Goal: Information Seeking & Learning: Learn about a topic

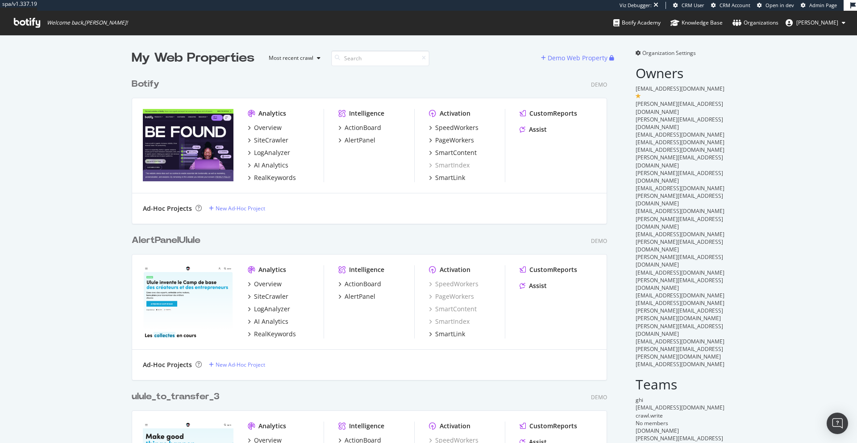
click at [209, 59] on div "My Web Properties" at bounding box center [193, 58] width 123 height 18
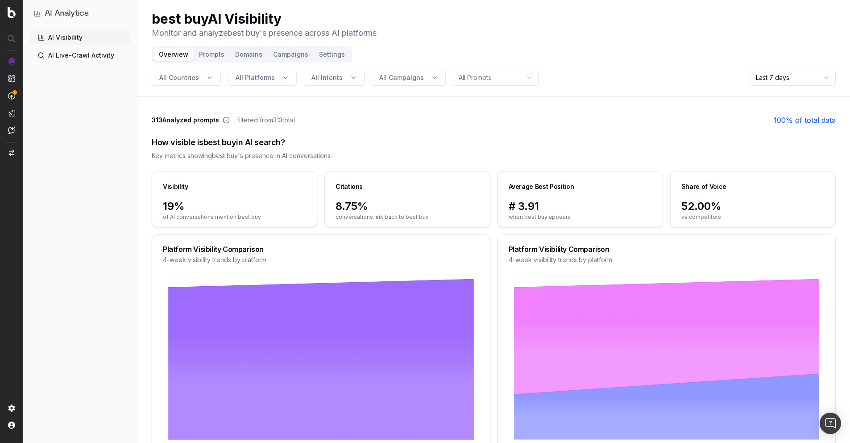
click at [244, 119] on span "filtered from 313 total" at bounding box center [266, 120] width 58 height 9
click at [254, 120] on span "filtered from 313 total" at bounding box center [266, 120] width 58 height 9
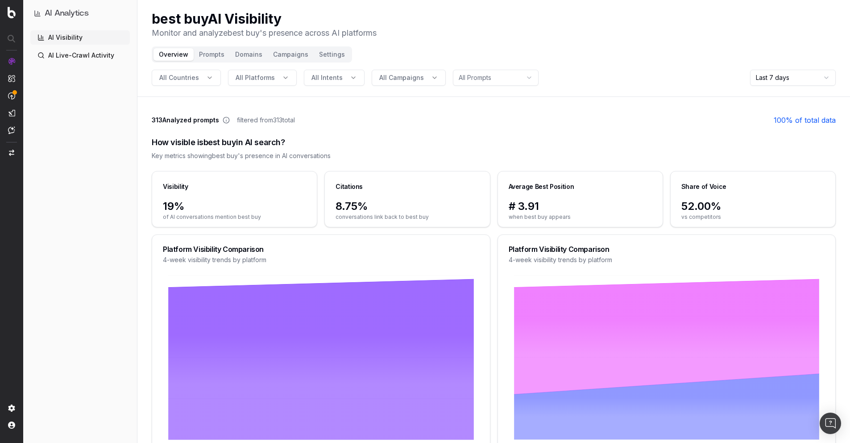
click at [254, 120] on span "filtered from 313 total" at bounding box center [266, 120] width 58 height 9
click at [262, 120] on span "filtered from 313 total" at bounding box center [266, 120] width 58 height 9
click at [267, 122] on span "filtered from 313 total" at bounding box center [266, 120] width 58 height 9
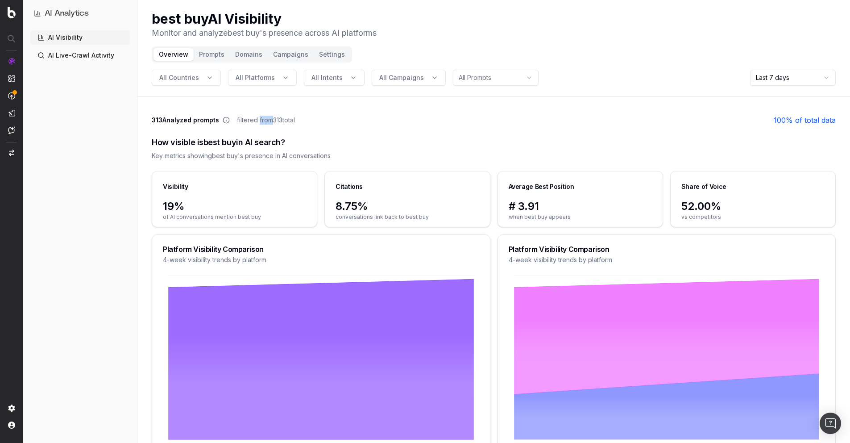
click at [267, 122] on span "filtered from 313 total" at bounding box center [266, 120] width 58 height 9
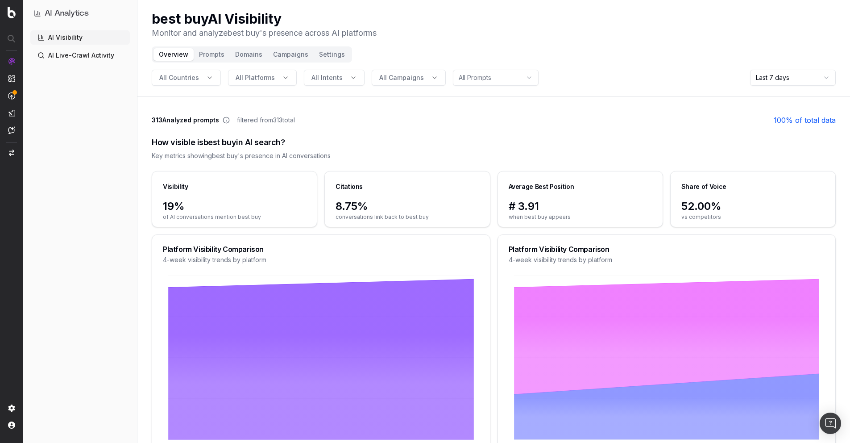
click at [267, 122] on span "filtered from 313 total" at bounding box center [266, 120] width 58 height 9
click at [278, 123] on span "filtered from 313 total" at bounding box center [266, 120] width 58 height 9
click at [282, 122] on span "filtered from 313 total" at bounding box center [266, 120] width 58 height 9
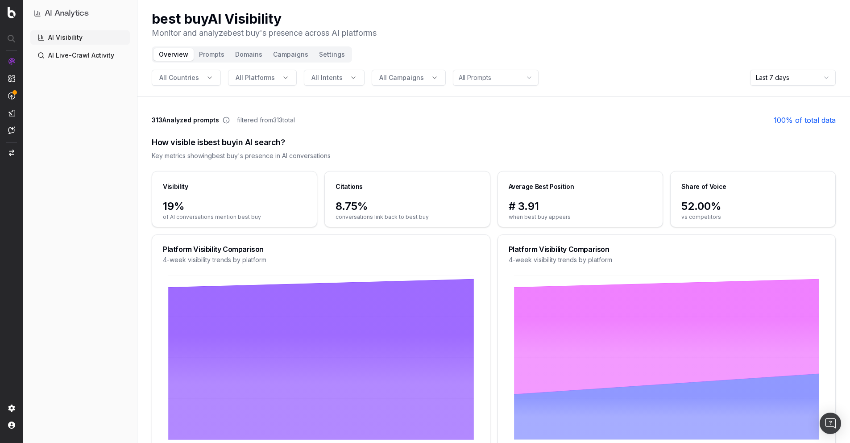
click at [282, 122] on span "filtered from 313 total" at bounding box center [266, 120] width 58 height 9
click at [295, 119] on span "filtered from 313 total" at bounding box center [266, 120] width 58 height 9
click at [279, 121] on span "filtered from 313 total" at bounding box center [266, 120] width 58 height 9
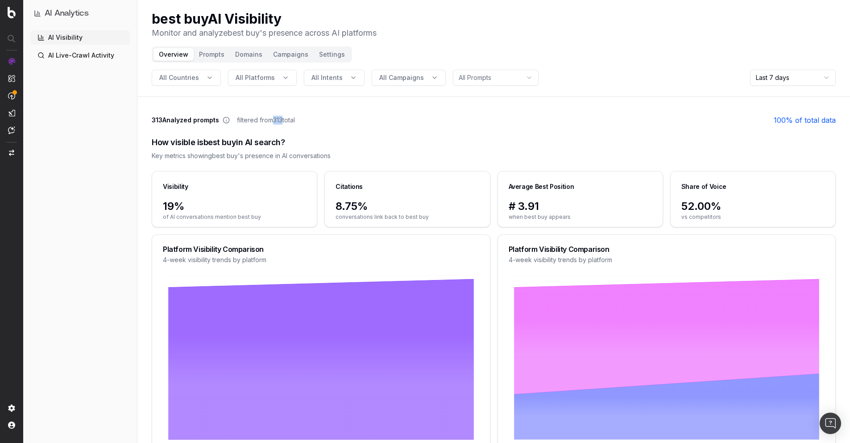
click at [279, 121] on span "filtered from 313 total" at bounding box center [266, 120] width 58 height 9
click at [288, 121] on span "filtered from 313 total" at bounding box center [266, 120] width 58 height 9
click at [283, 120] on span "filtered from 313 total" at bounding box center [266, 120] width 58 height 9
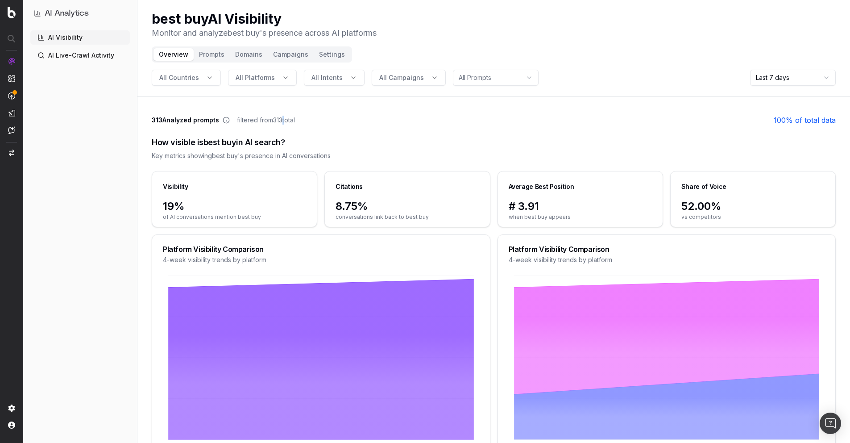
click at [283, 120] on span "filtered from 313 total" at bounding box center [266, 120] width 58 height 9
click at [289, 120] on span "filtered from 313 total" at bounding box center [266, 120] width 58 height 9
click at [277, 124] on span "filtered from 313 total" at bounding box center [266, 120] width 58 height 9
click at [275, 116] on span "filtered from 313 total" at bounding box center [266, 120] width 58 height 9
click at [276, 119] on span "filtered from 313 total" at bounding box center [266, 120] width 58 height 9
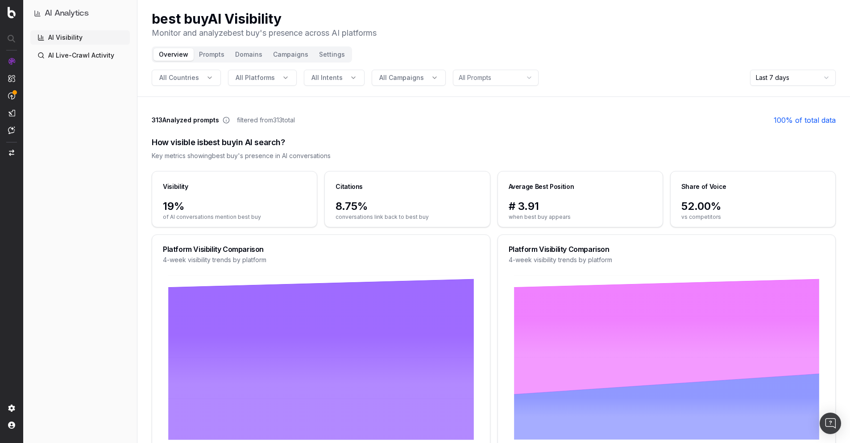
click at [276, 119] on span "filtered from 313 total" at bounding box center [266, 120] width 58 height 9
click at [285, 125] on div "313 Analyzed prompts filtered from 313 total 100 % of total data" at bounding box center [494, 120] width 684 height 11
click at [279, 118] on span "filtered from 313 total" at bounding box center [266, 120] width 58 height 9
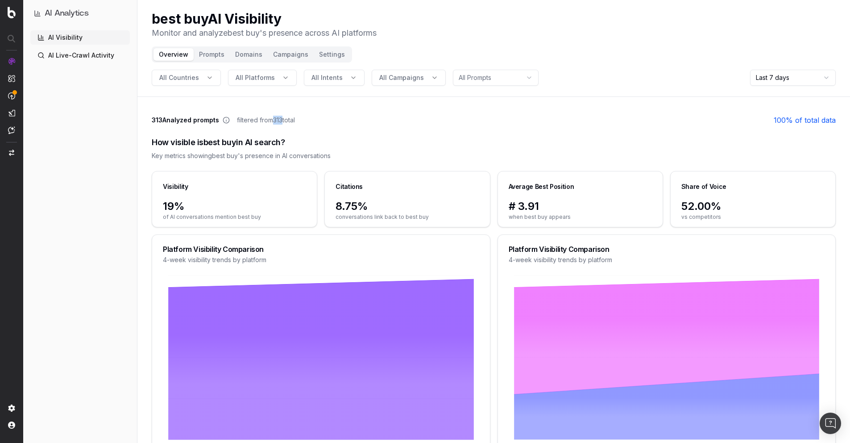
click at [289, 120] on span "filtered from 313 total" at bounding box center [266, 120] width 58 height 9
click at [282, 120] on span "filtered from 313 total" at bounding box center [266, 120] width 58 height 9
click at [295, 120] on span "filtered from 313 total" at bounding box center [266, 120] width 58 height 9
click at [279, 119] on span "filtered from 313 total" at bounding box center [266, 120] width 58 height 9
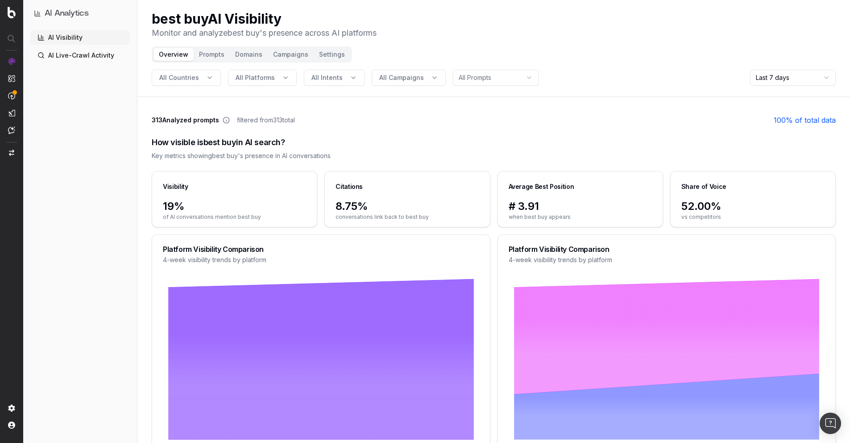
click at [279, 119] on span "filtered from 313 total" at bounding box center [266, 120] width 58 height 9
click at [281, 119] on span "filtered from 313 total" at bounding box center [266, 120] width 58 height 9
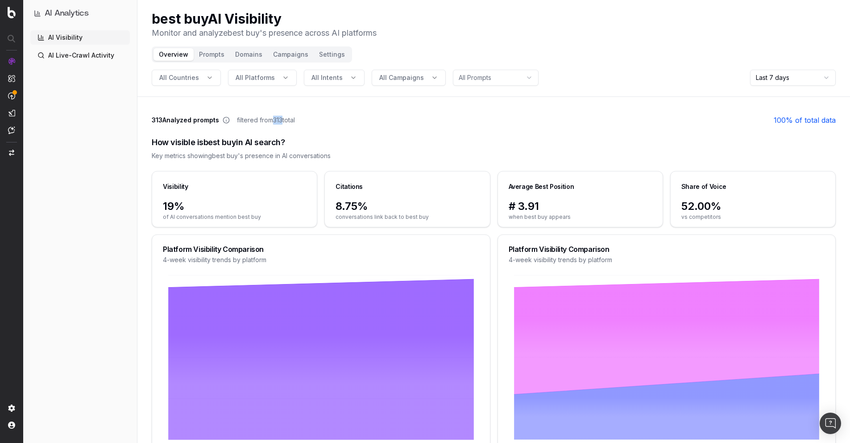
click at [281, 119] on span "filtered from 313 total" at bounding box center [266, 120] width 58 height 9
click at [288, 121] on span "filtered from 313 total" at bounding box center [266, 120] width 58 height 9
click at [392, 145] on div "How visible is best buy in AI search?" at bounding box center [494, 142] width 684 height 12
click at [250, 125] on div "How visible is best buy in AI search? Key metrics showing best buy 's presence …" at bounding box center [494, 148] width 684 height 46
click at [270, 118] on span "filtered from 313 total" at bounding box center [266, 120] width 58 height 9
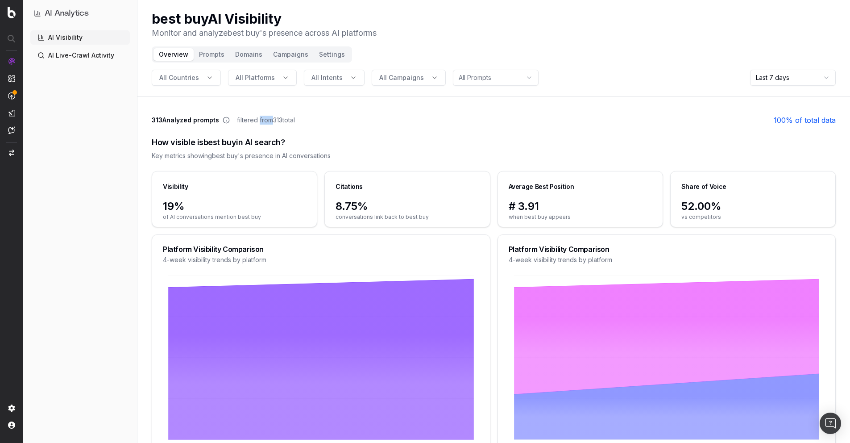
click at [270, 118] on span "filtered from 313 total" at bounding box center [266, 120] width 58 height 9
click at [209, 55] on button "Prompts" at bounding box center [212, 54] width 36 height 12
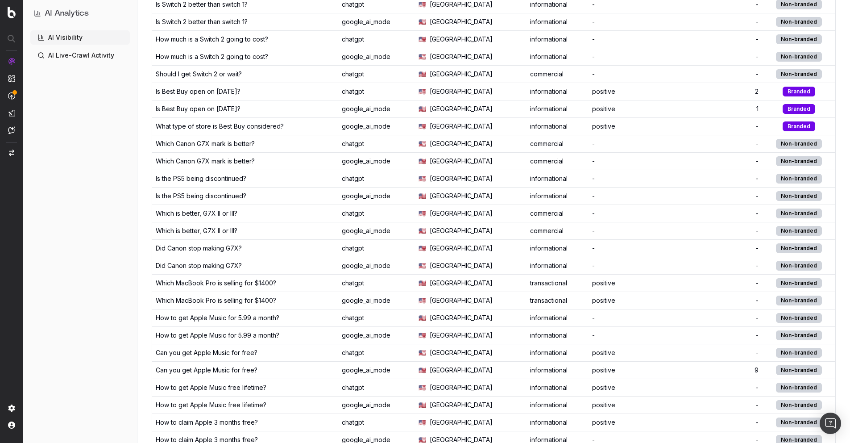
scroll to position [329, 0]
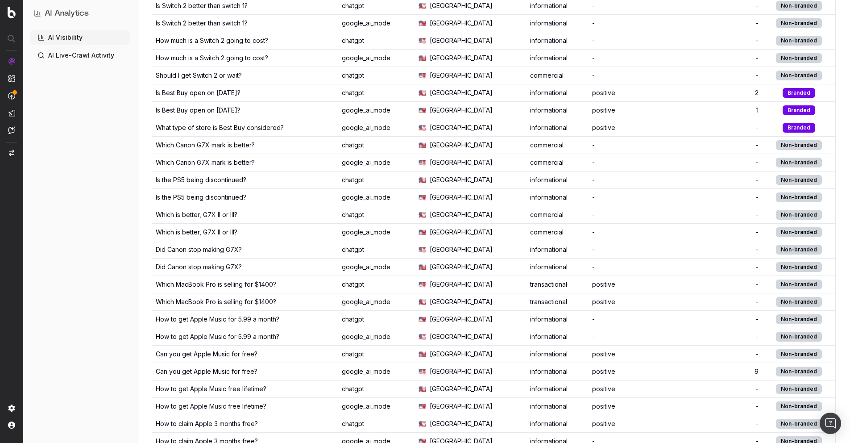
click at [402, 280] on div "chatgpt" at bounding box center [377, 284] width 70 height 9
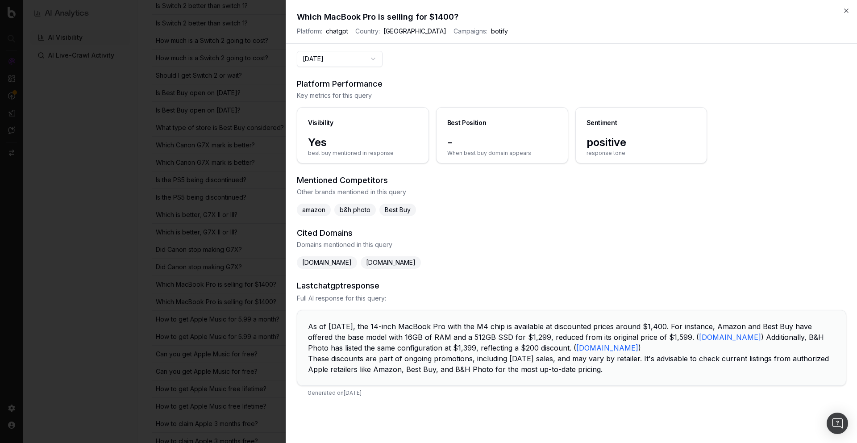
click at [307, 180] on h3 "Mentioned Competitors" at bounding box center [572, 180] width 550 height 12
click at [352, 180] on h3 "Mentioned Competitors" at bounding box center [572, 180] width 550 height 12
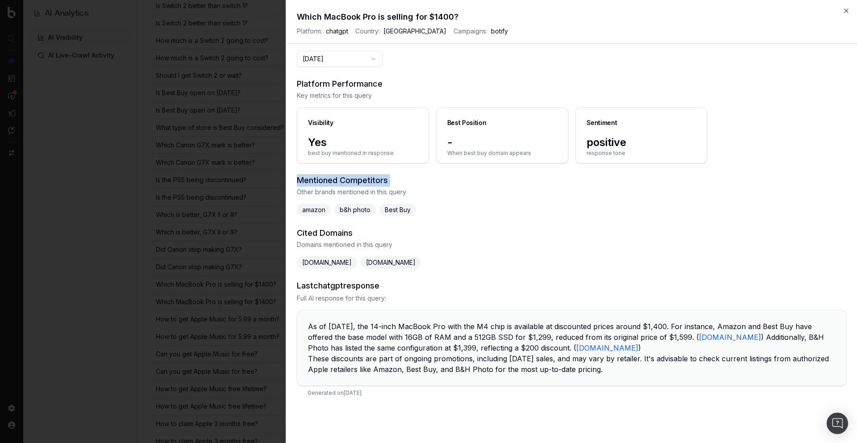
click at [352, 180] on h3 "Mentioned Competitors" at bounding box center [572, 180] width 550 height 12
drag, startPoint x: 383, startPoint y: 211, endPoint x: 412, endPoint y: 211, distance: 29.5
click at [412, 211] on span "Best Buy" at bounding box center [397, 210] width 37 height 12
click at [327, 262] on span "[DOMAIN_NAME]" at bounding box center [327, 262] width 60 height 12
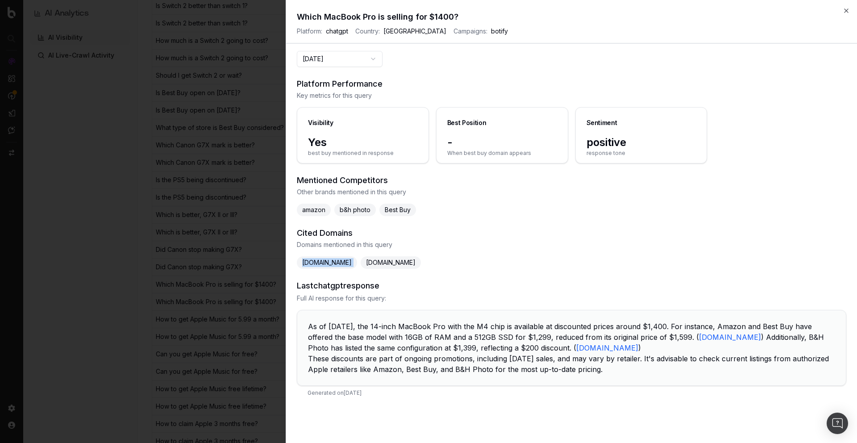
click at [327, 262] on span "[DOMAIN_NAME]" at bounding box center [327, 262] width 60 height 12
click at [404, 267] on span "[DOMAIN_NAME]" at bounding box center [391, 262] width 60 height 12
click at [413, 261] on span "[DOMAIN_NAME]" at bounding box center [391, 262] width 60 height 12
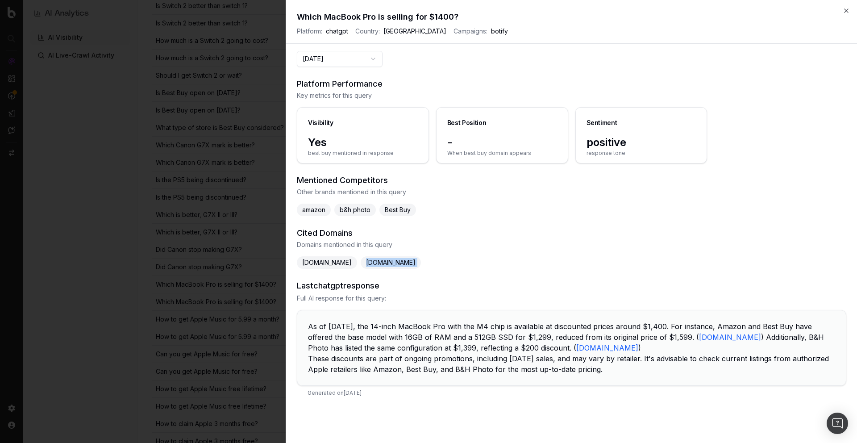
click at [413, 261] on span "[DOMAIN_NAME]" at bounding box center [391, 262] width 60 height 12
click at [304, 206] on span "amazon" at bounding box center [314, 210] width 34 height 12
click at [316, 259] on span "[DOMAIN_NAME]" at bounding box center [327, 262] width 60 height 12
click at [611, 130] on div "Sentiment" at bounding box center [641, 122] width 131 height 28
drag, startPoint x: 587, startPoint y: 143, endPoint x: 635, endPoint y: 145, distance: 47.8
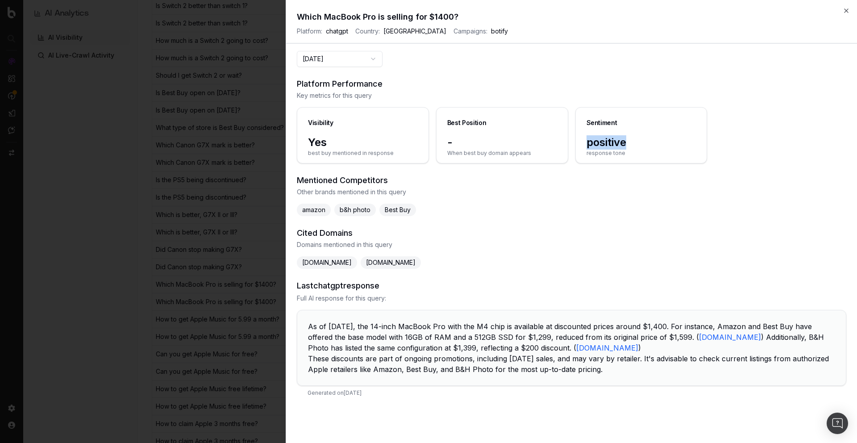
click at [635, 145] on span "positive" at bounding box center [642, 142] width 110 height 14
click at [625, 142] on span "positive" at bounding box center [642, 142] width 110 height 14
click at [845, 9] on icon "button" at bounding box center [846, 10] width 7 height 7
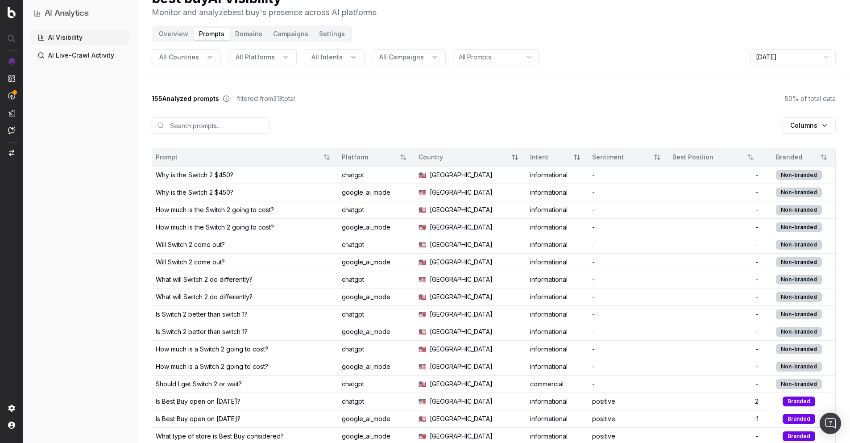
scroll to position [0, 0]
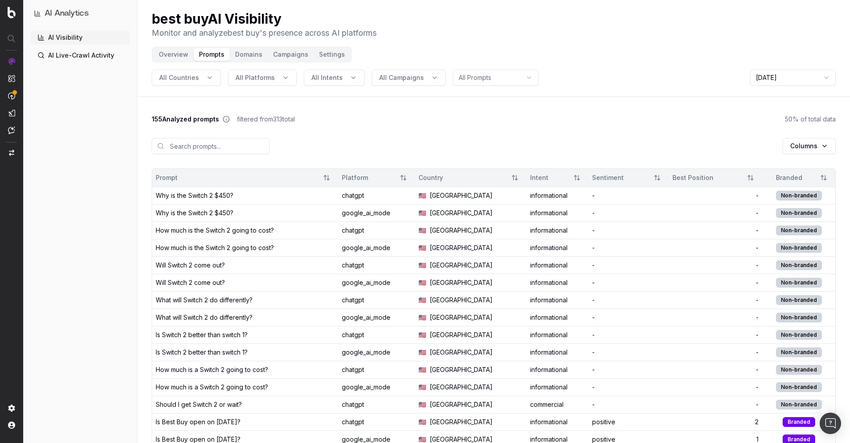
click at [168, 52] on button "Overview" at bounding box center [174, 54] width 40 height 12
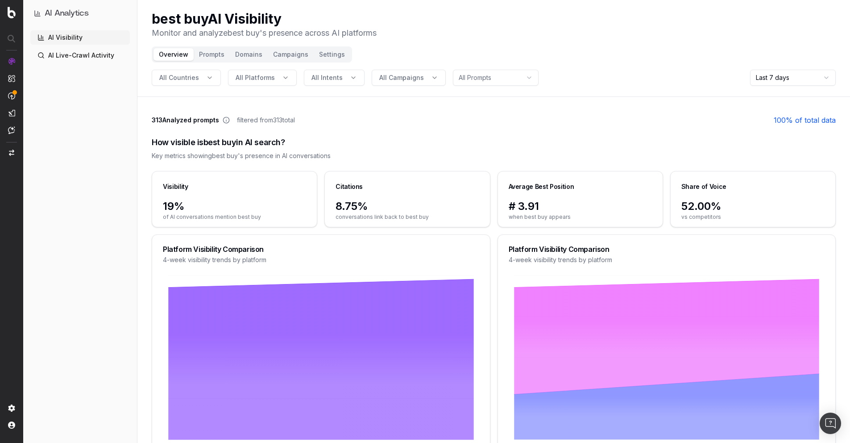
click at [473, 156] on div "Key metrics showing best buy 's presence in AI conversations" at bounding box center [494, 155] width 684 height 9
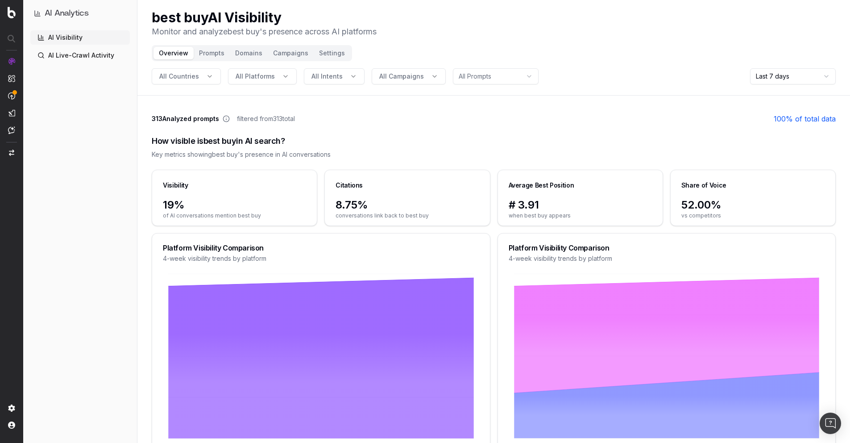
scroll to position [2, 0]
click at [334, 155] on div "Key metrics showing best buy 's presence in AI conversations" at bounding box center [494, 154] width 684 height 9
click at [323, 154] on div "Key metrics showing best buy 's presence in AI conversations" at bounding box center [494, 154] width 684 height 9
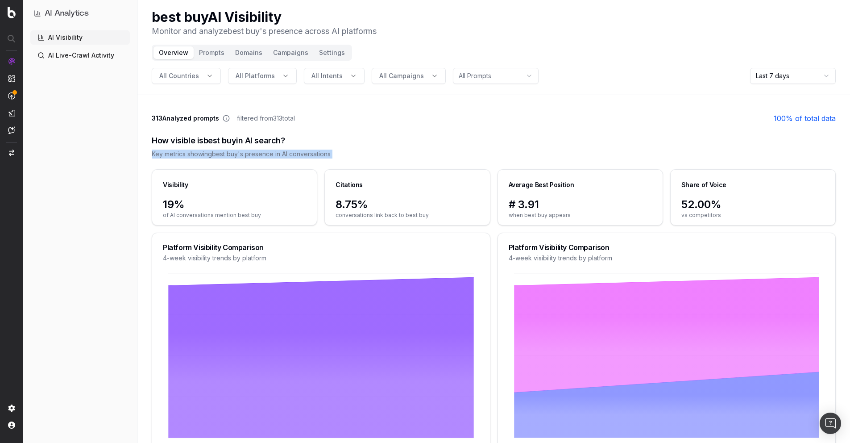
click at [323, 154] on div "Key metrics showing best buy 's presence in AI conversations" at bounding box center [494, 154] width 684 height 9
click at [351, 148] on div "How visible is best buy in AI search? Key metrics showing best buy 's presence …" at bounding box center [494, 147] width 684 height 46
click at [294, 160] on div "How visible is best buy in AI search? Key metrics showing best buy 's presence …" at bounding box center [494, 147] width 684 height 46
click at [297, 154] on div "Key metrics showing best buy 's presence in AI conversations" at bounding box center [494, 154] width 684 height 9
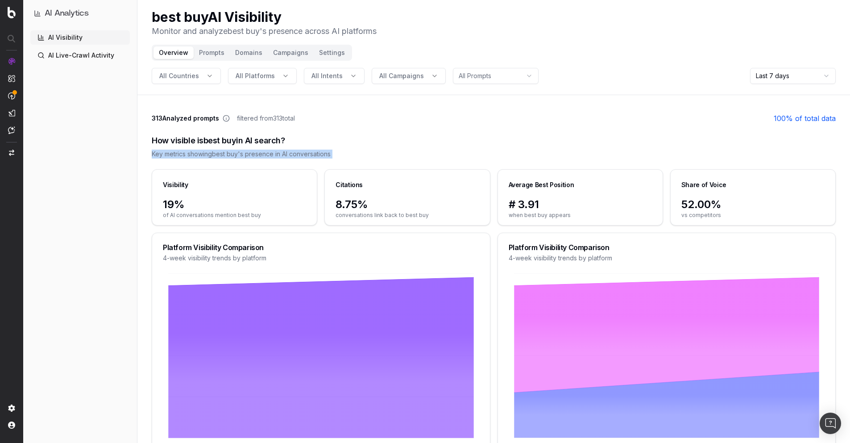
click at [297, 154] on div "Key metrics showing best buy 's presence in AI conversations" at bounding box center [494, 154] width 684 height 9
click at [342, 128] on div "How visible is best buy in AI search? Key metrics showing best buy 's presence …" at bounding box center [494, 147] width 684 height 46
click at [309, 150] on div "Key metrics showing best buy 's presence in AI conversations" at bounding box center [494, 154] width 684 height 9
click at [318, 155] on div "Key metrics showing best buy 's presence in AI conversations" at bounding box center [494, 154] width 684 height 9
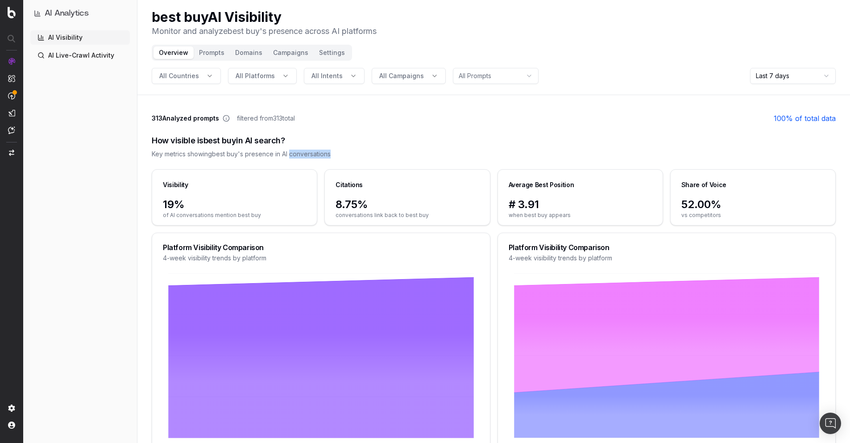
click at [318, 155] on div "Key metrics showing best buy 's presence in AI conversations" at bounding box center [494, 154] width 684 height 9
click at [320, 154] on div "Key metrics showing best buy 's presence in AI conversations" at bounding box center [494, 154] width 684 height 9
click at [322, 157] on div "Key metrics showing best buy 's presence in AI conversations" at bounding box center [494, 154] width 684 height 9
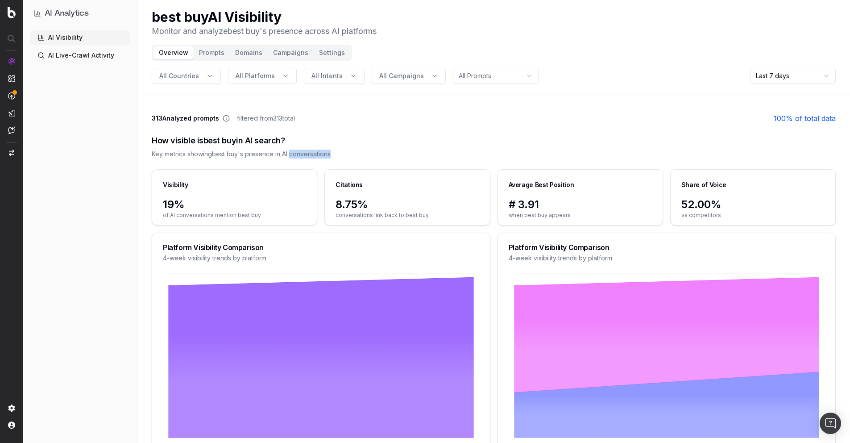
click at [322, 157] on div "Key metrics showing best buy 's presence in AI conversations" at bounding box center [494, 154] width 684 height 9
click at [348, 156] on div "Key metrics showing best buy 's presence in AI conversations" at bounding box center [494, 154] width 684 height 9
click at [301, 158] on div "How visible is best buy in AI search? Key metrics showing best buy 's presence …" at bounding box center [494, 147] width 684 height 46
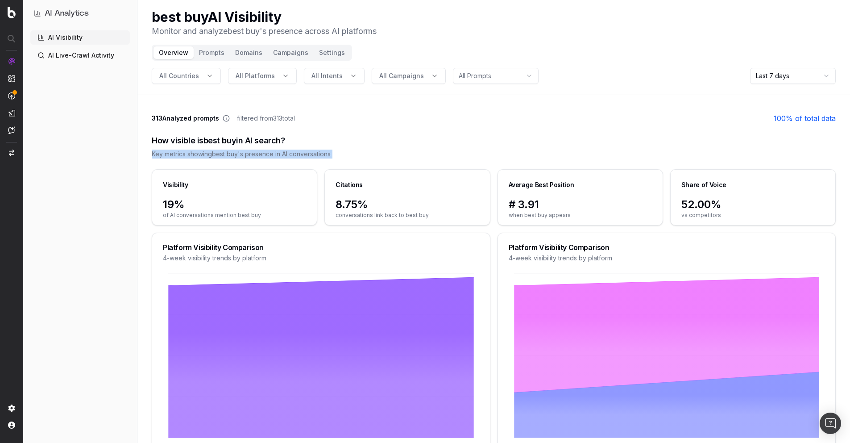
click at [301, 158] on div "How visible is best buy in AI search? Key metrics showing best buy 's presence …" at bounding box center [494, 147] width 684 height 46
click at [324, 154] on div "Key metrics showing best buy 's presence in AI conversations" at bounding box center [494, 154] width 684 height 9
click at [354, 158] on div "Key metrics showing best buy 's presence in AI conversations" at bounding box center [494, 154] width 684 height 9
